Goal: Find specific page/section: Find specific page/section

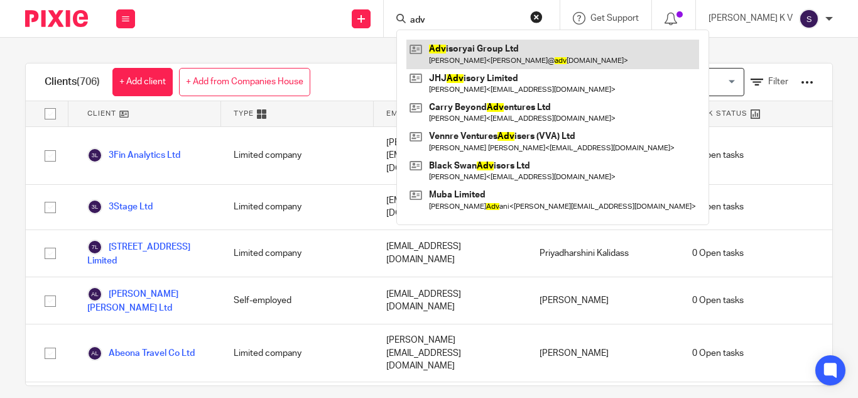
type input "adv"
click at [496, 60] on link at bounding box center [552, 54] width 293 height 29
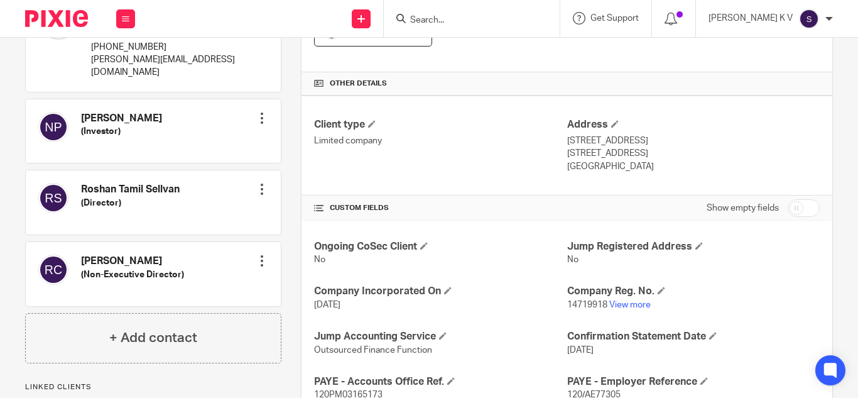
scroll to position [277, 0]
click at [624, 304] on link "View more" at bounding box center [629, 304] width 41 height 9
